Goal: Task Accomplishment & Management: Use online tool/utility

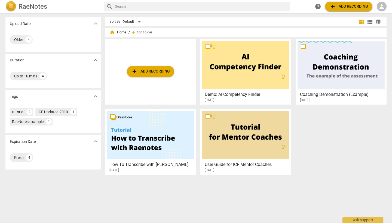
click at [170, 73] on button "add Add recording" at bounding box center [150, 71] width 47 height 11
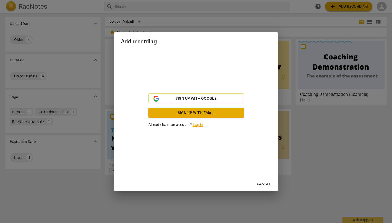
click at [196, 125] on link "Log in" at bounding box center [198, 125] width 10 height 4
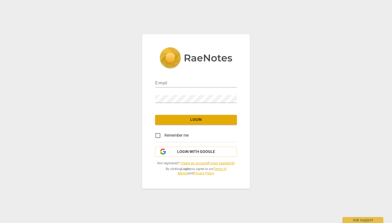
click at [196, 129] on div "Remember me" at bounding box center [196, 135] width 82 height 13
click at [185, 139] on label "Remember me" at bounding box center [169, 135] width 37 height 13
click at [164, 139] on input "Remember me" at bounding box center [157, 135] width 13 height 13
click at [185, 139] on label "Remember me" at bounding box center [169, 135] width 37 height 13
click at [164, 139] on input "Remember me" at bounding box center [157, 135] width 13 height 13
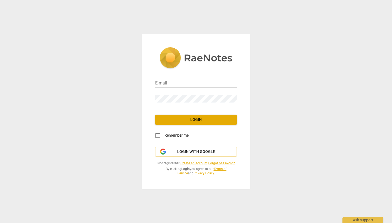
click at [187, 140] on label "Remember me" at bounding box center [169, 135] width 37 height 13
click at [164, 140] on input "Remember me" at bounding box center [157, 135] width 13 height 13
checkbox input "true"
click at [188, 152] on span "Login with Google" at bounding box center [196, 151] width 38 height 5
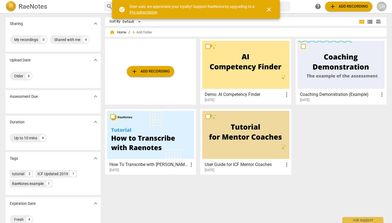
click at [268, 9] on span "close" at bounding box center [268, 9] width 7 height 7
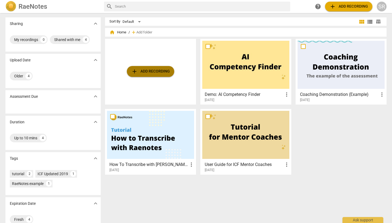
click at [166, 70] on span "add Add recording" at bounding box center [150, 71] width 39 height 7
